Goal: Task Accomplishment & Management: Complete application form

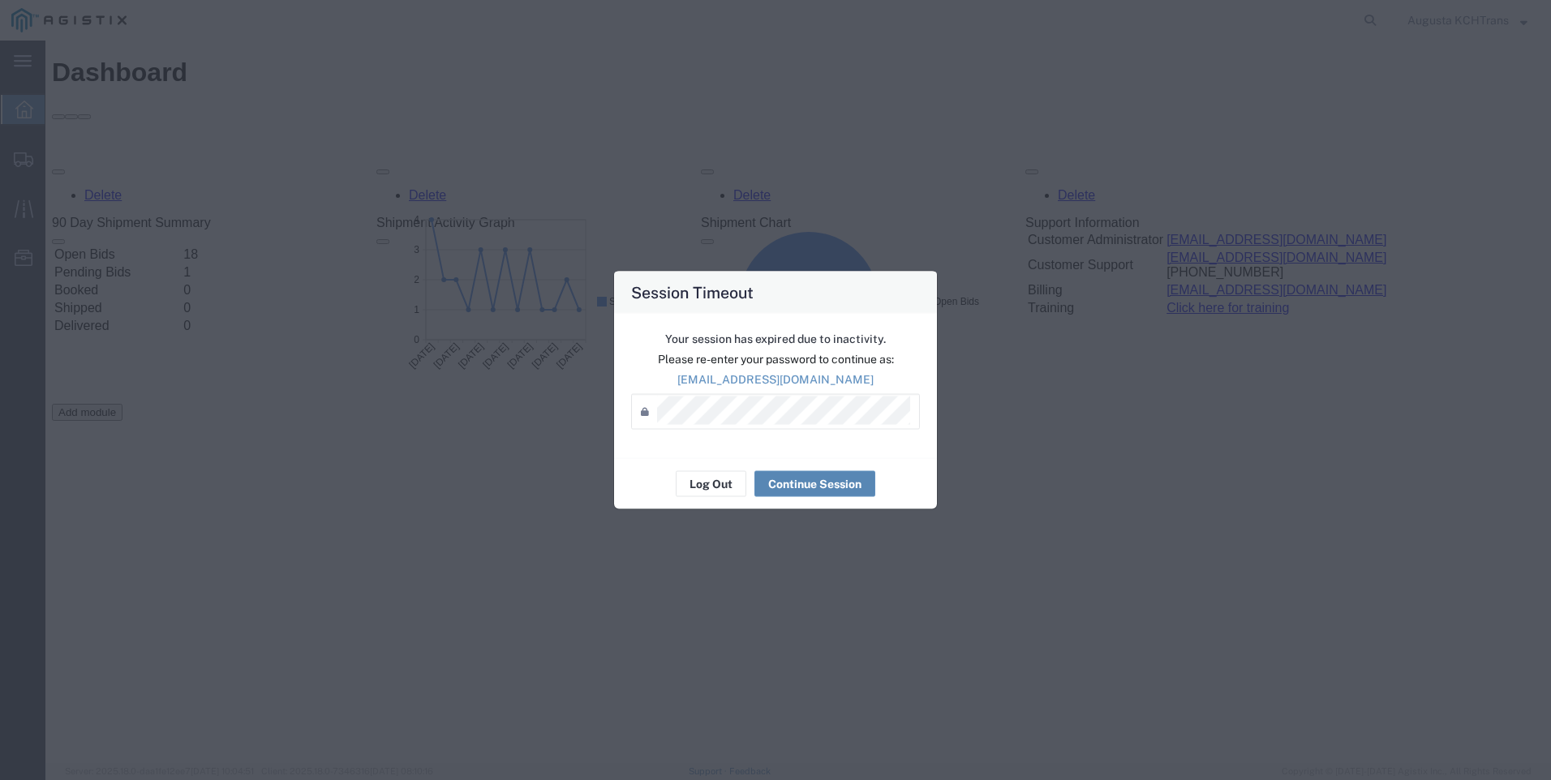
click at [810, 487] on button "Continue Session" at bounding box center [814, 484] width 121 height 26
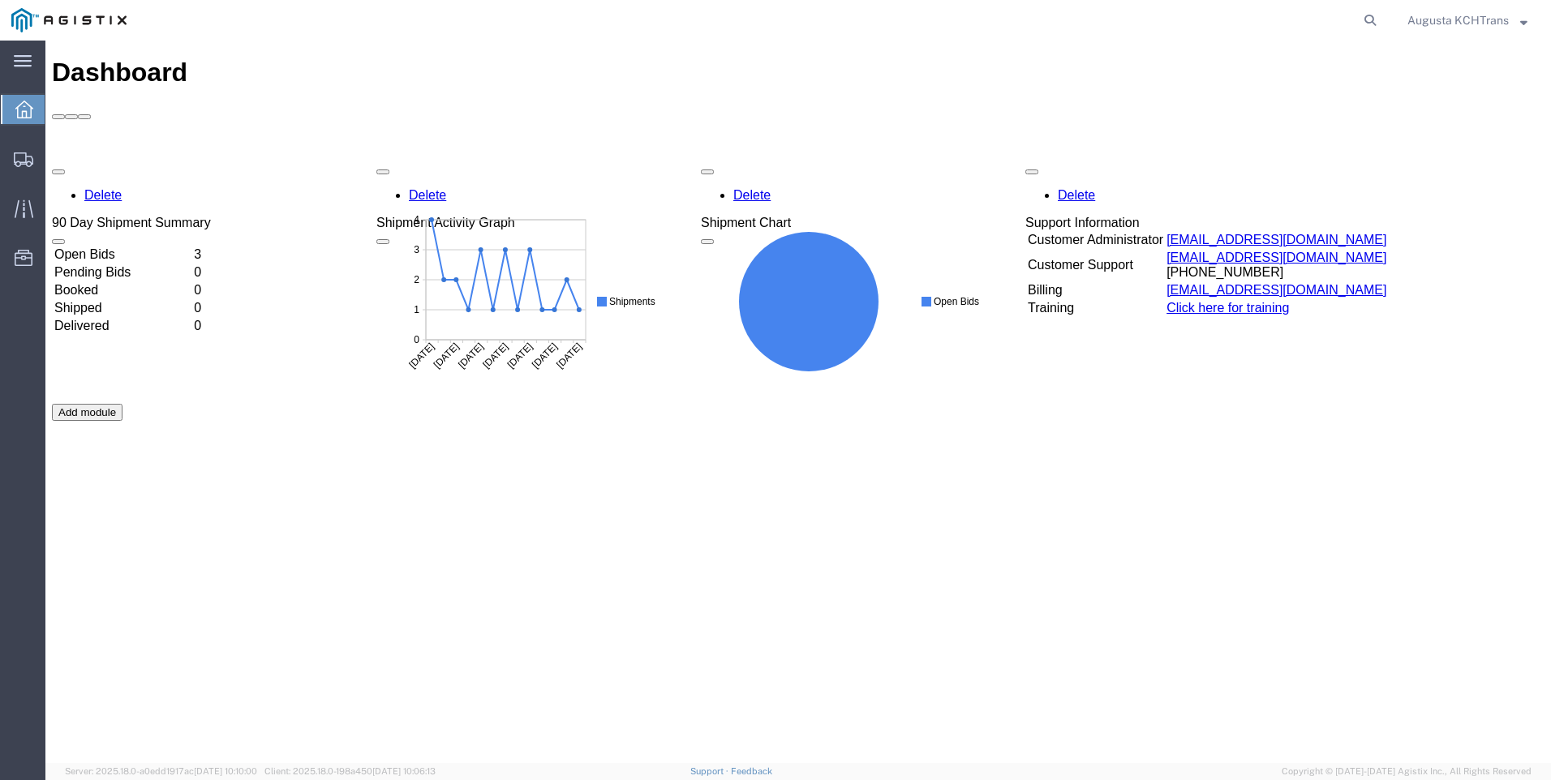
click at [114, 247] on td "Open Bids" at bounding box center [123, 255] width 138 height 16
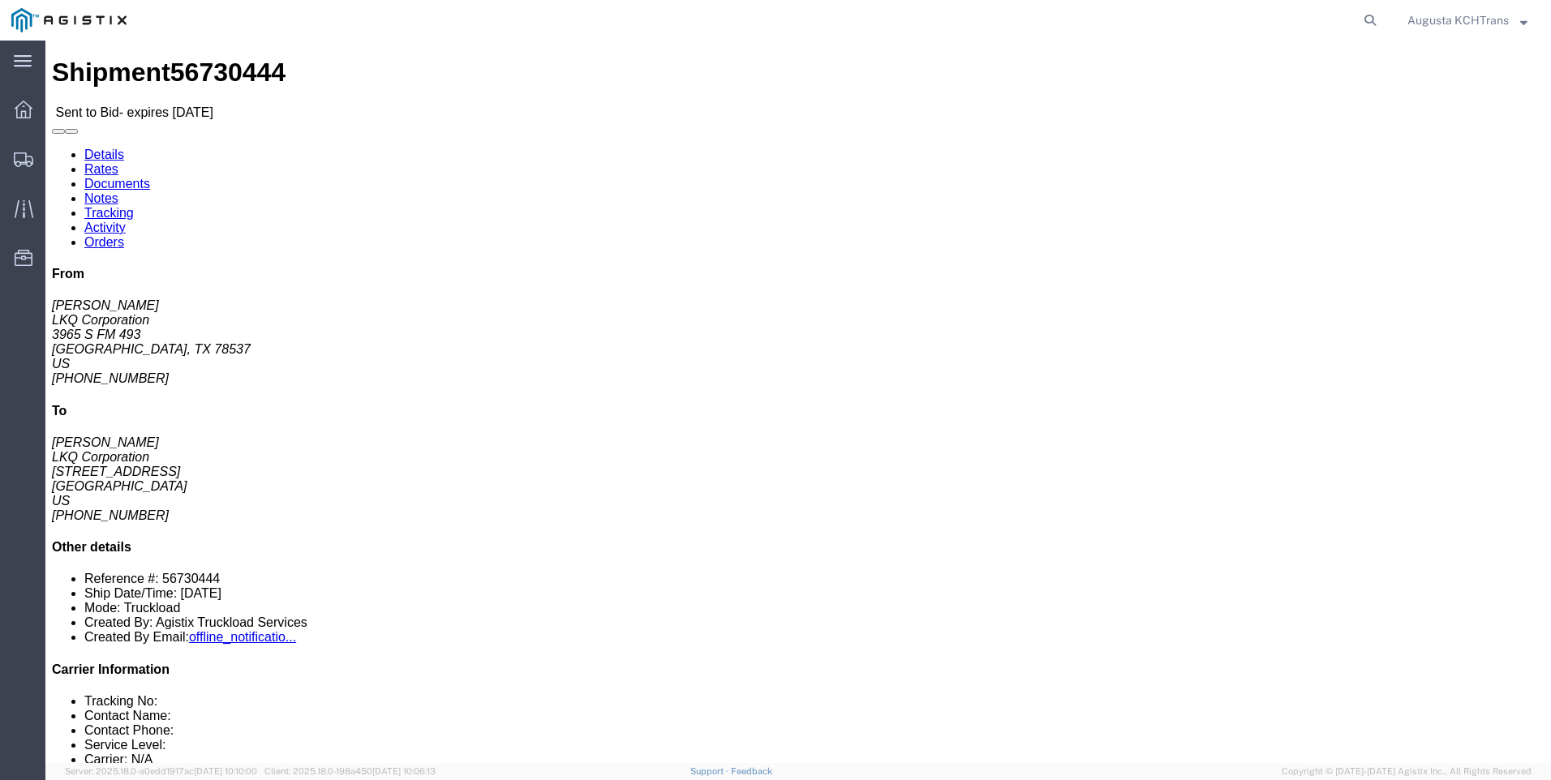
click link "Enter / Modify Bid"
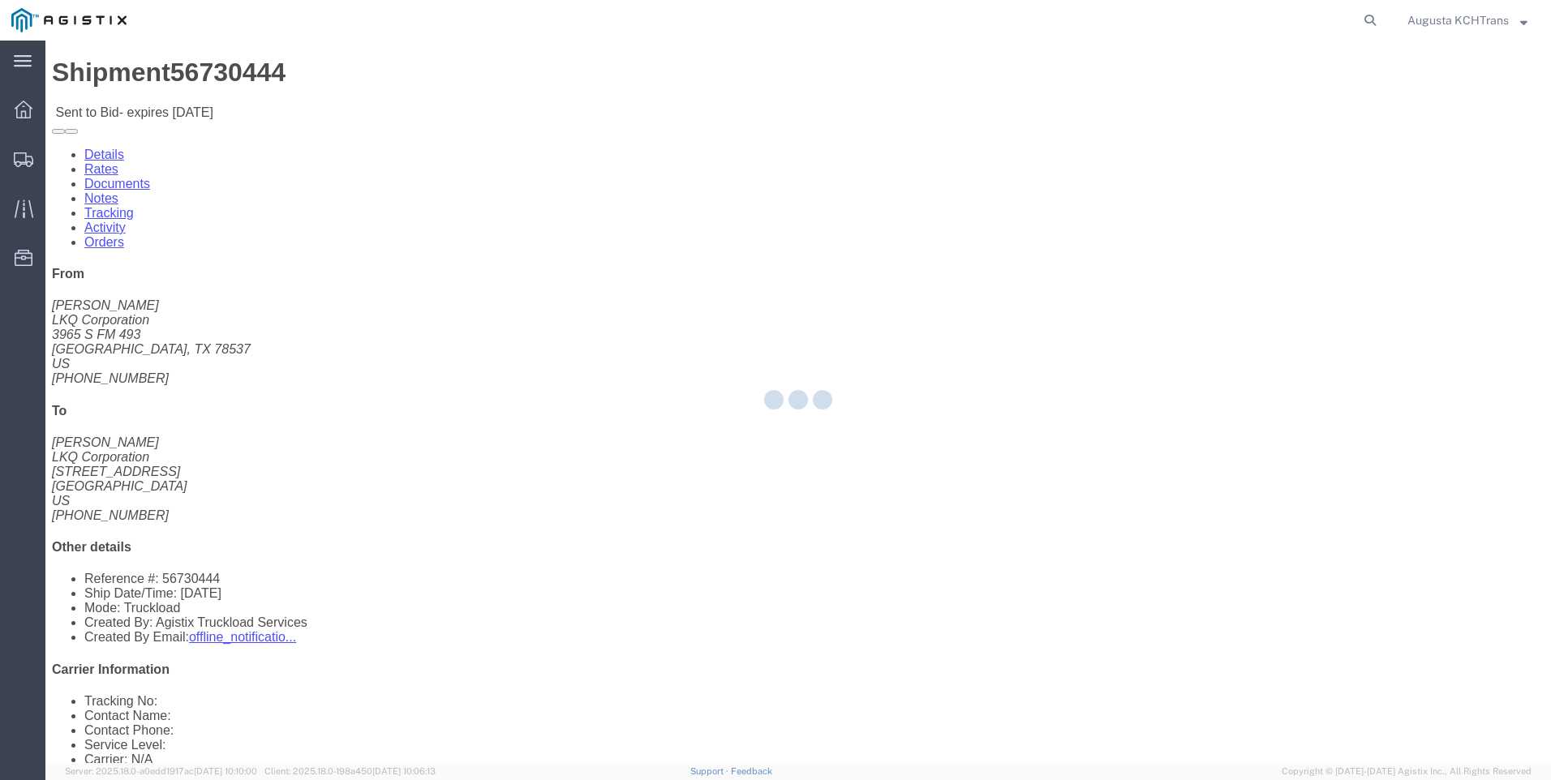
select select "4652"
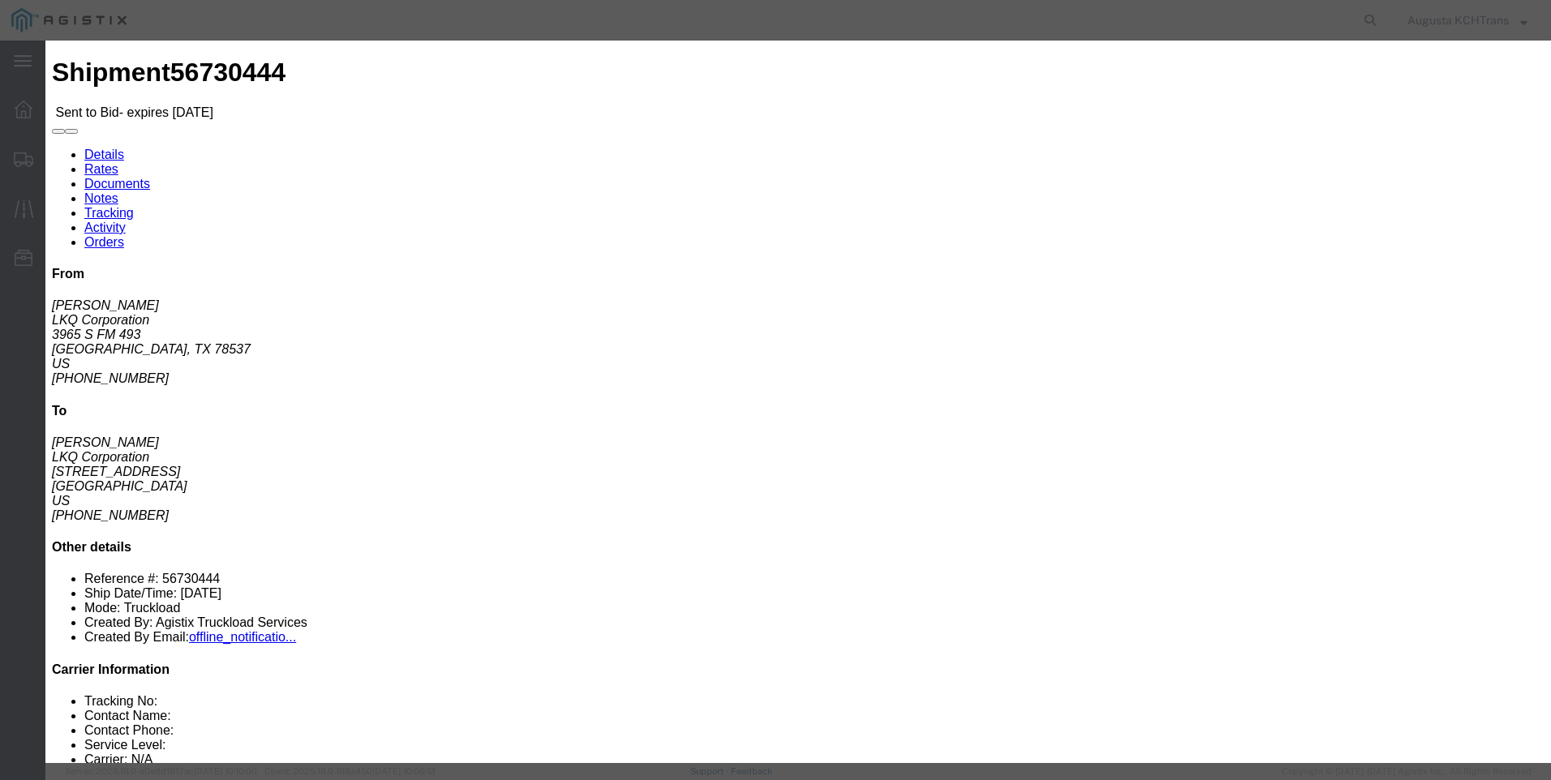
click input "text"
type input "KCH-LKQ"
click select "Select Air Less than Truckload Multi-Leg Ocean Freight Rail Small Parcel Truckl…"
select select "TL"
click select "Select Air Less than Truckload Multi-Leg Ocean Freight Rail Small Parcel Truckl…"
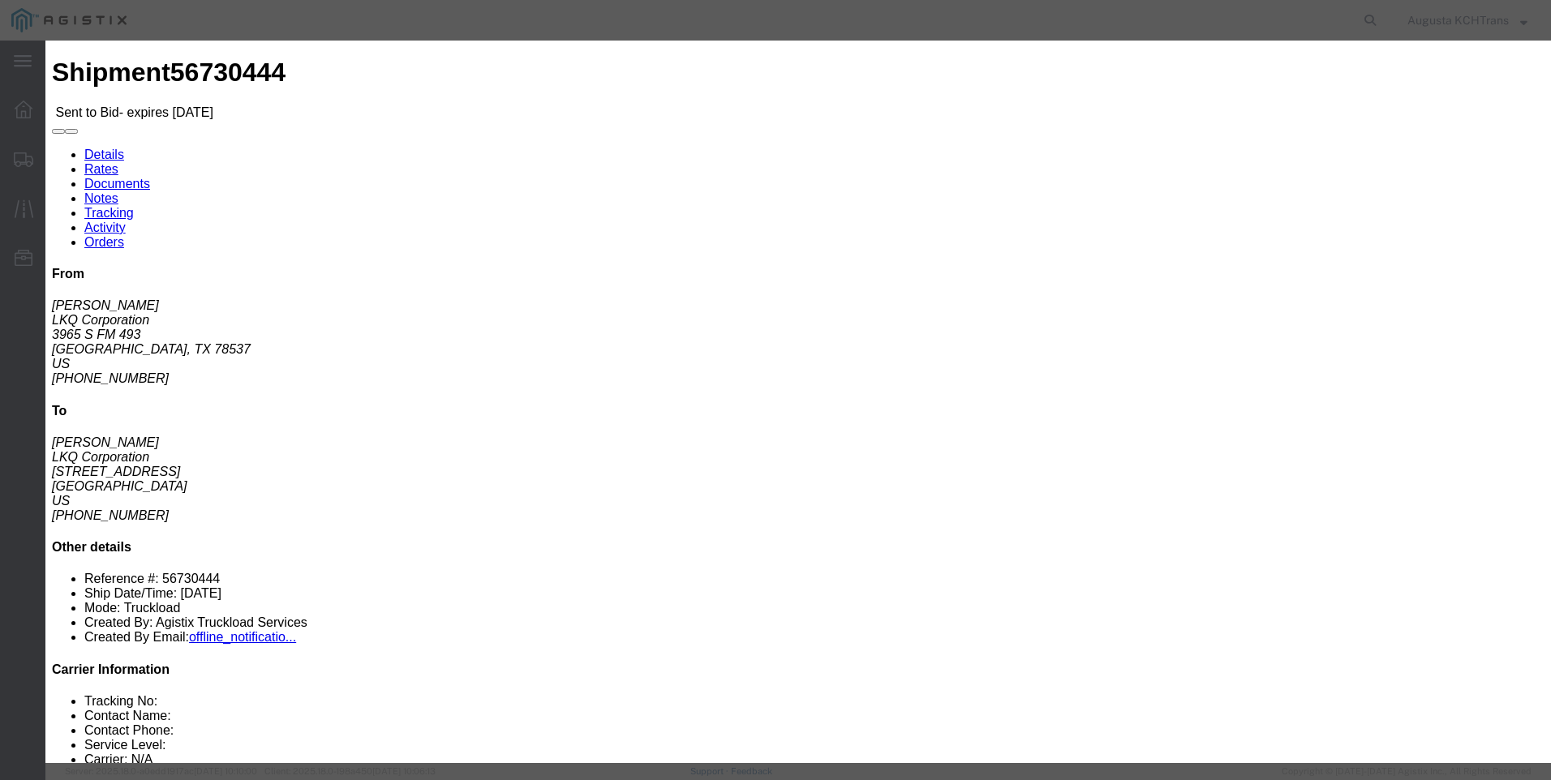
click select "Select 2 Day Service 3 Axle Winch Truck 3 to 5 Day Service 96L Domestic Flat Ra…"
click h3 "Legs"
click select "Select 3 - 5 Day Rail TL Standard 3 - 5 Day"
select select "14028"
click select "Select 3 - 5 Day Rail TL Standard 3 - 5 Day"
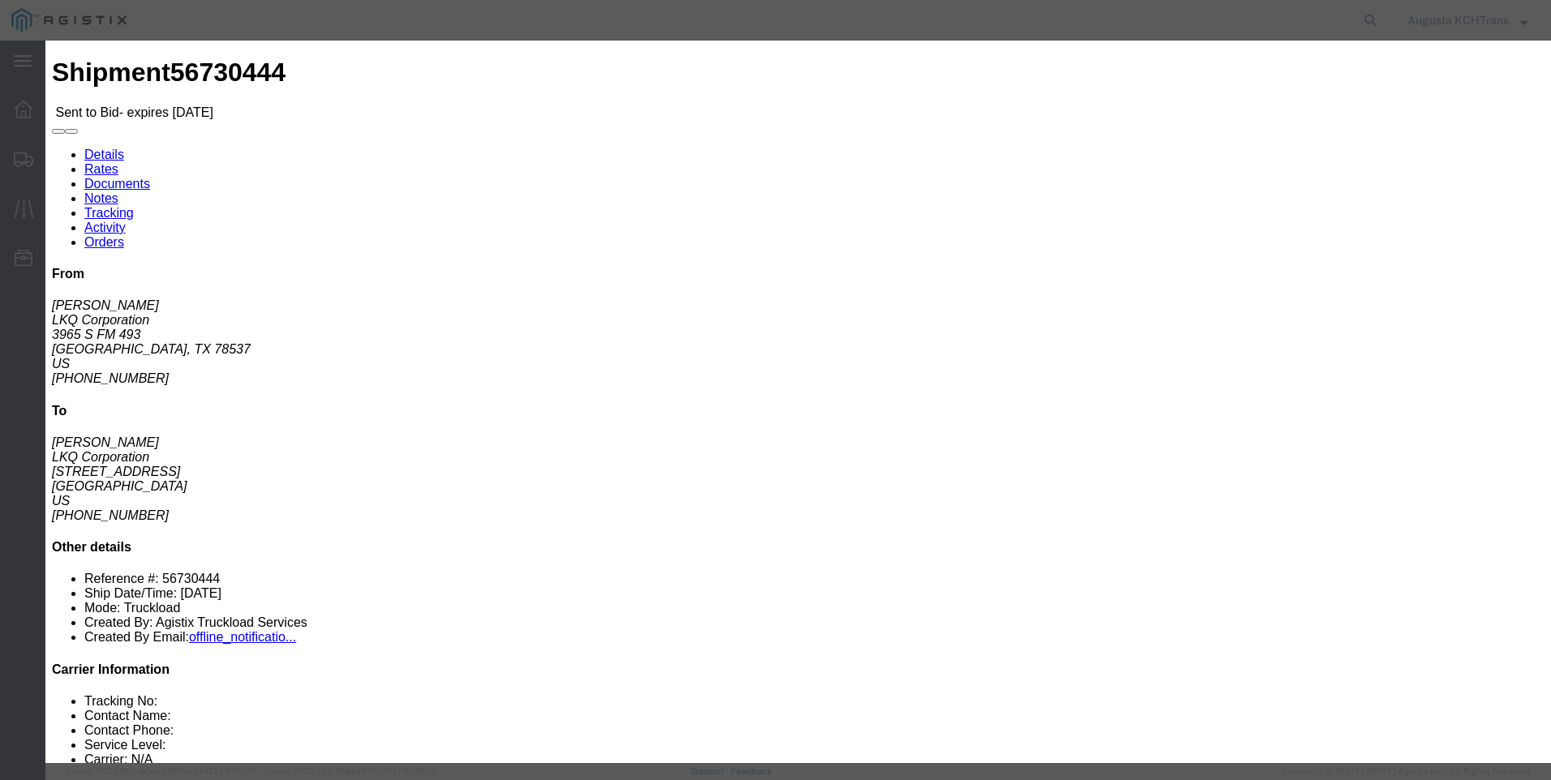
click input "number"
type input "974.88"
click button "Submit"
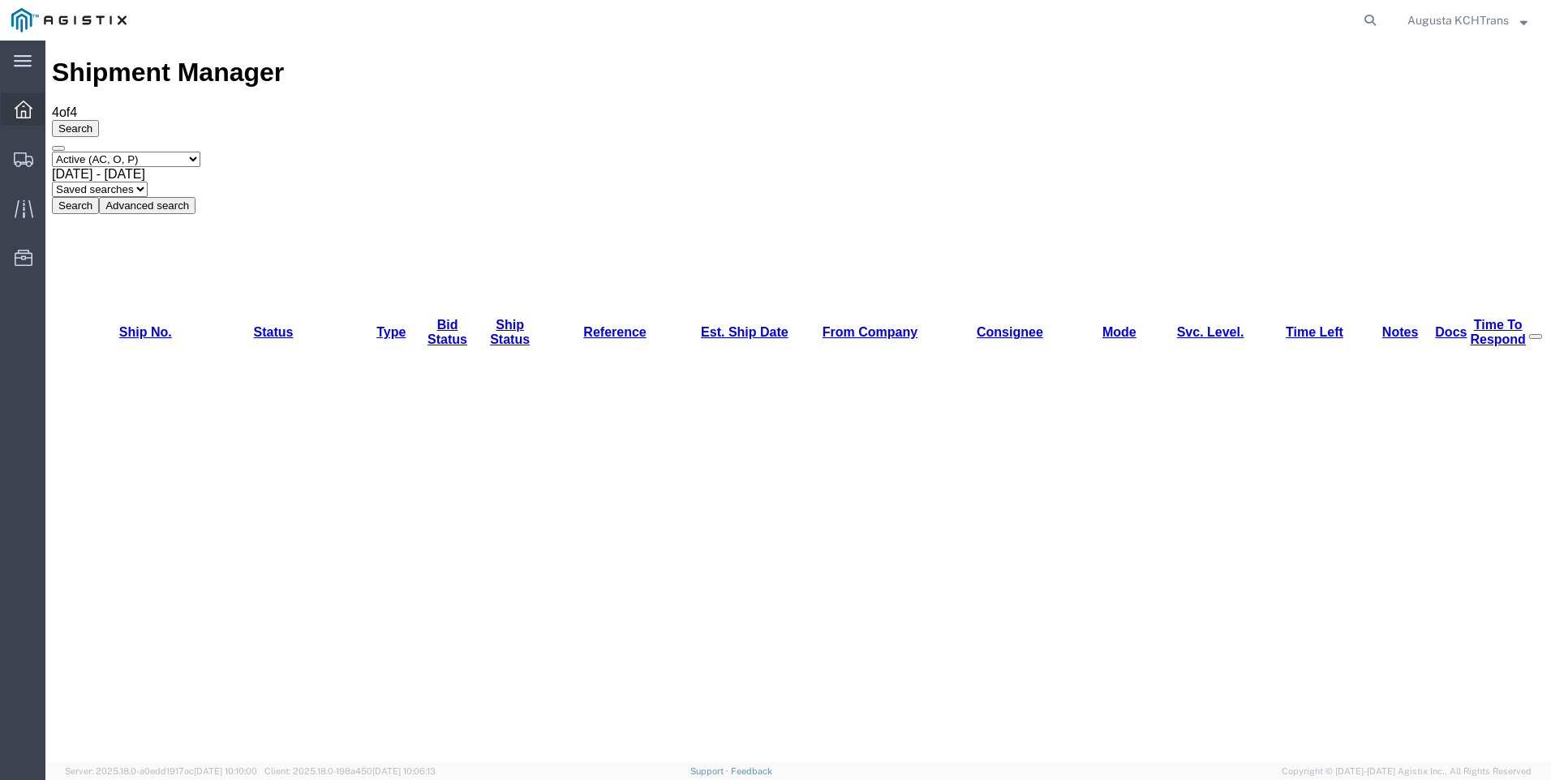
click at [28, 109] on icon at bounding box center [24, 110] width 18 height 18
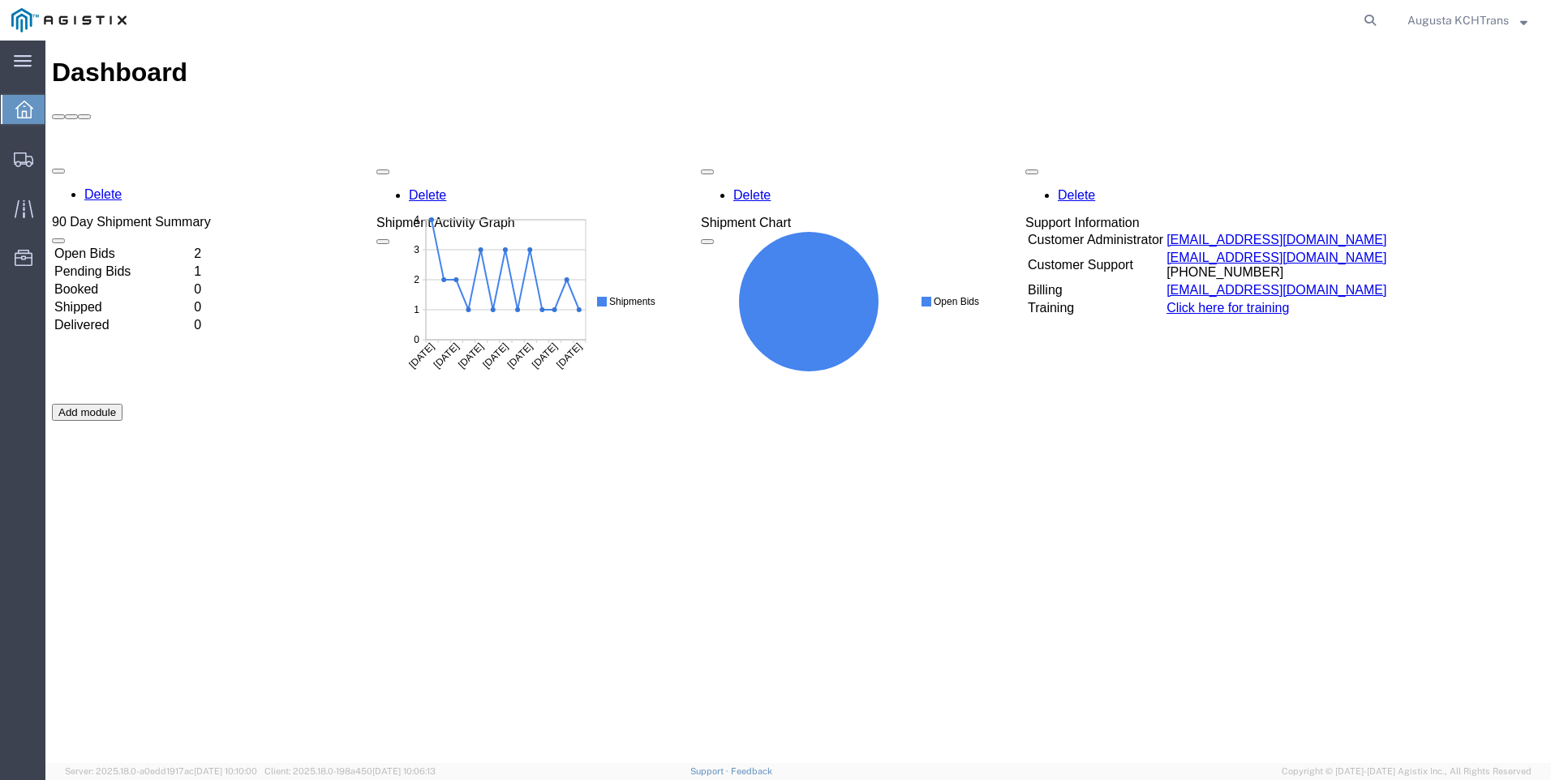
click at [216, 161] on div "Delete 90 Day Shipment Summary Open Bids 2 Pending Bids 1 Booked 0 Shipped 0 De…" at bounding box center [798, 404] width 1492 height 487
click at [191, 247] on td "Open Bids" at bounding box center [123, 255] width 138 height 16
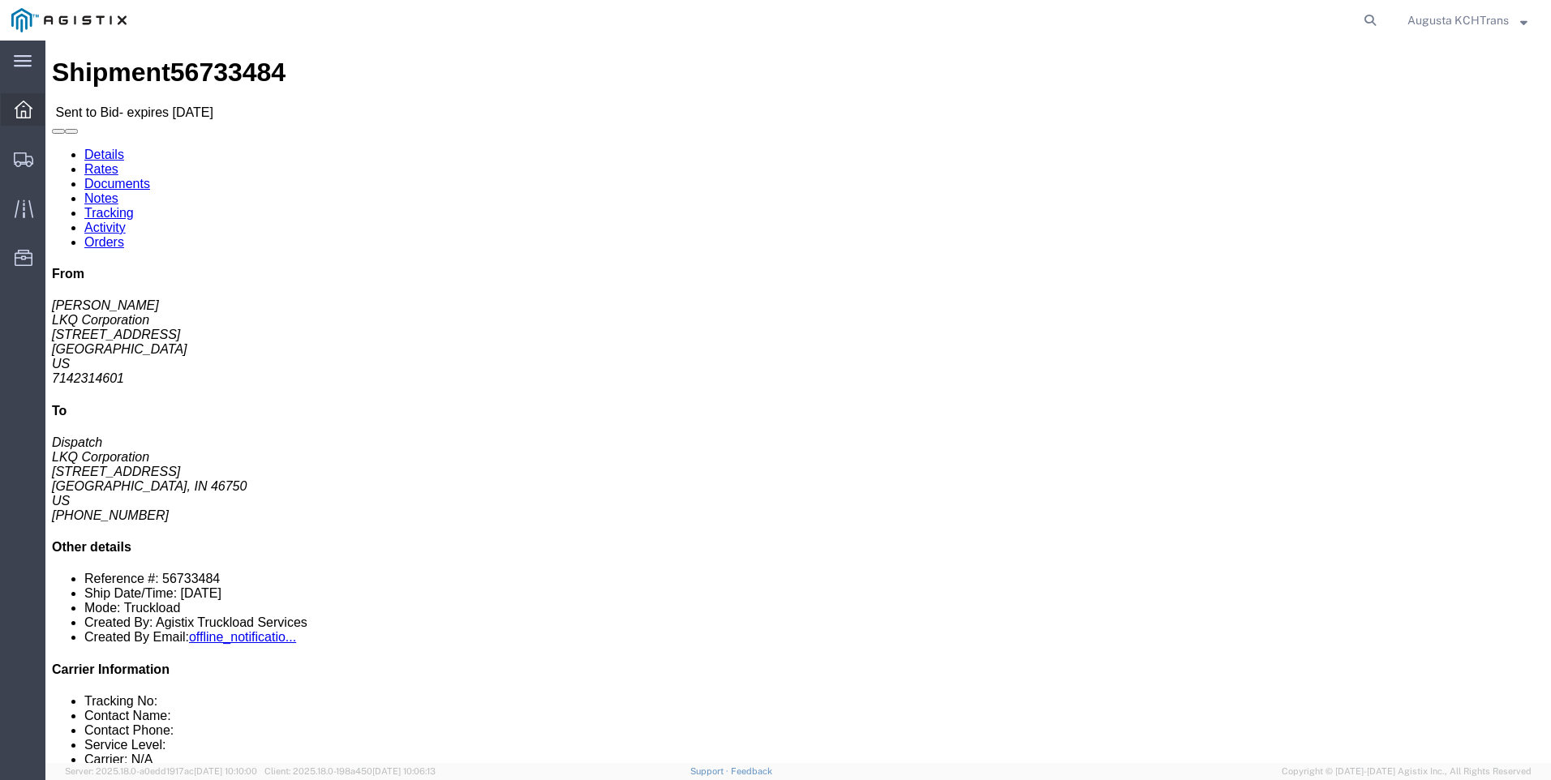
click at [26, 113] on icon at bounding box center [24, 110] width 18 height 18
